Goal: Information Seeking & Learning: Learn about a topic

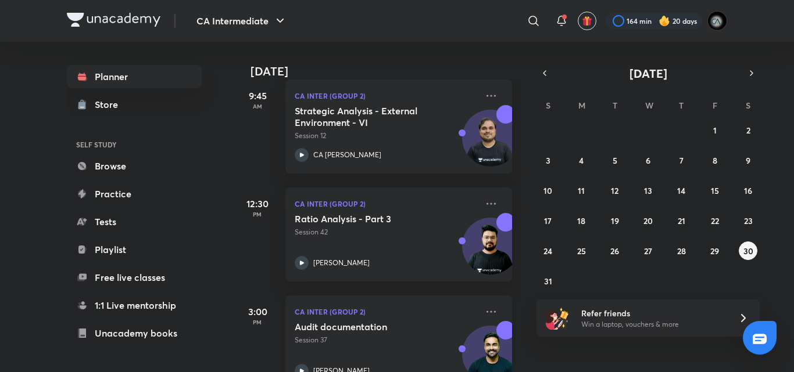
click at [389, 325] on h5 "Audit documentation" at bounding box center [367, 327] width 145 height 12
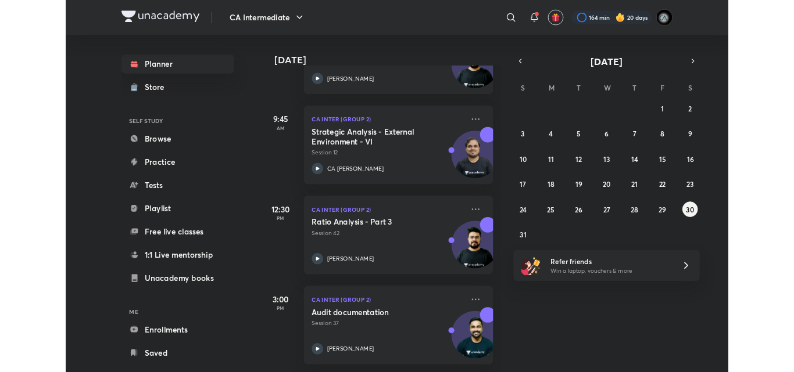
scroll to position [243, 0]
